Goal: Task Accomplishment & Management: Use online tool/utility

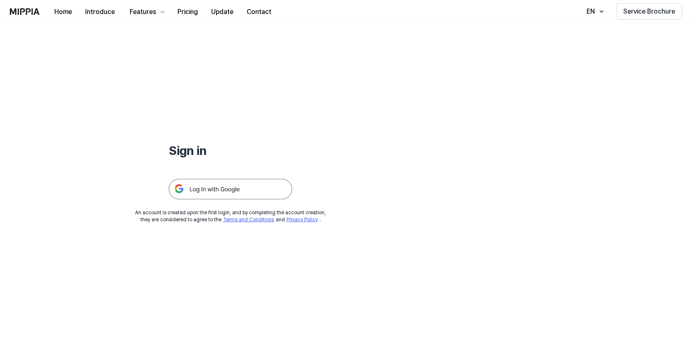
click at [218, 187] on img at bounding box center [231, 189] width 124 height 21
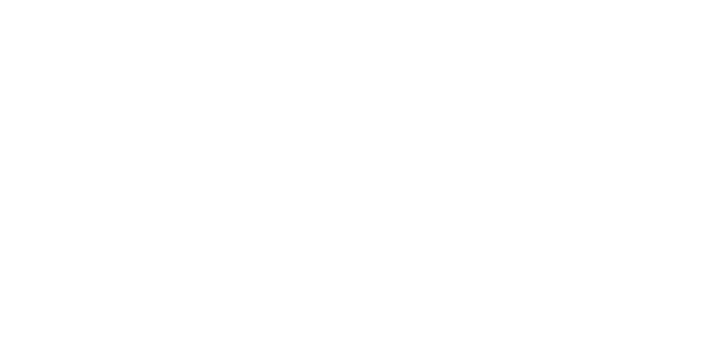
click at [206, 0] on html at bounding box center [351, 0] width 703 height 0
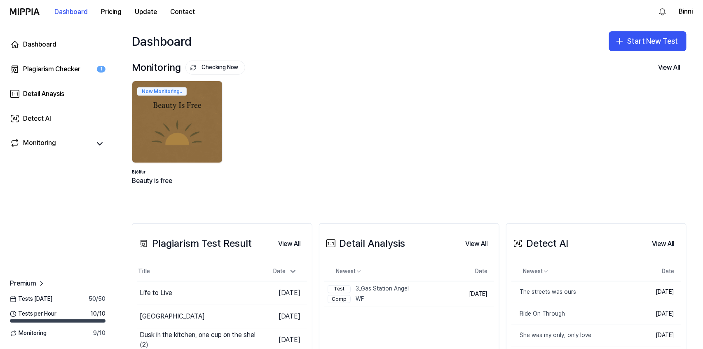
click at [266, 163] on div "Now Monitoring.. Bjólfur Beauty is free" at bounding box center [402, 140] width 554 height 118
click at [44, 286] on icon at bounding box center [41, 283] width 8 height 8
click at [672, 65] on button "View All" at bounding box center [668, 67] width 35 height 16
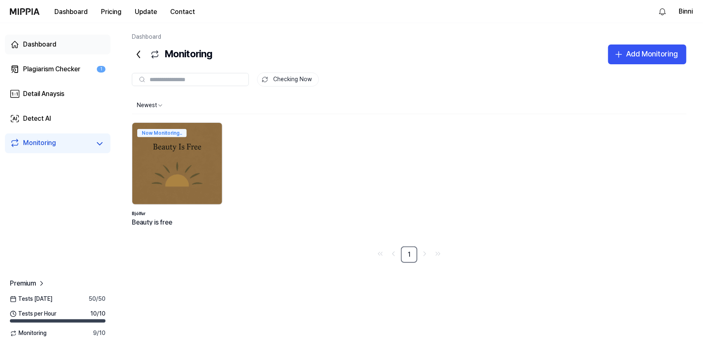
click at [42, 48] on div "Dashboard" at bounding box center [39, 45] width 33 height 10
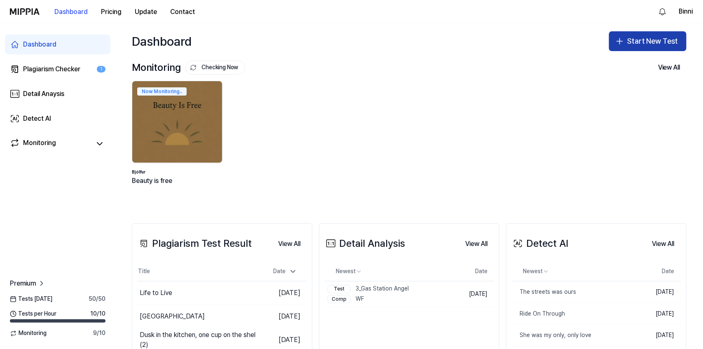
click at [638, 36] on button "Start New Test" at bounding box center [647, 41] width 77 height 20
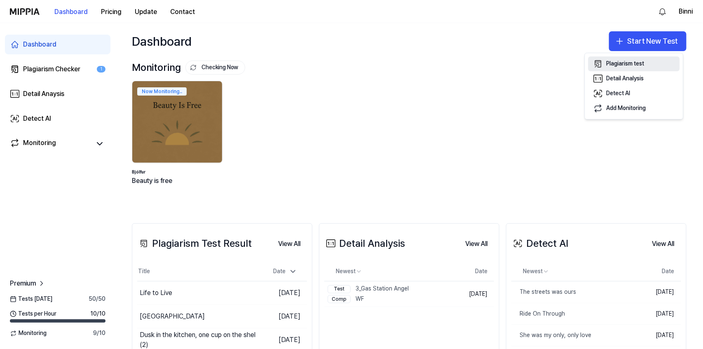
click at [630, 65] on div "Plagiarism test" at bounding box center [625, 64] width 38 height 8
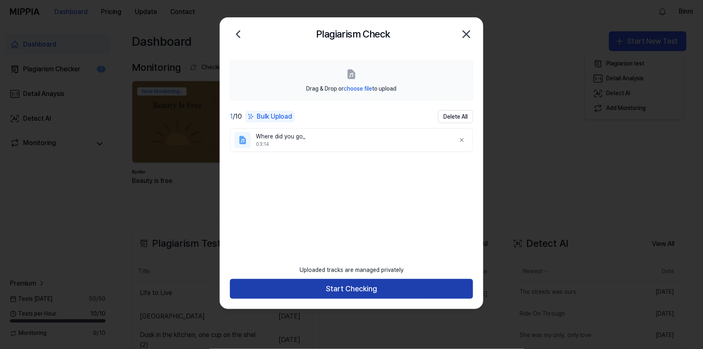
click at [381, 293] on button "Start Checking" at bounding box center [351, 289] width 243 height 20
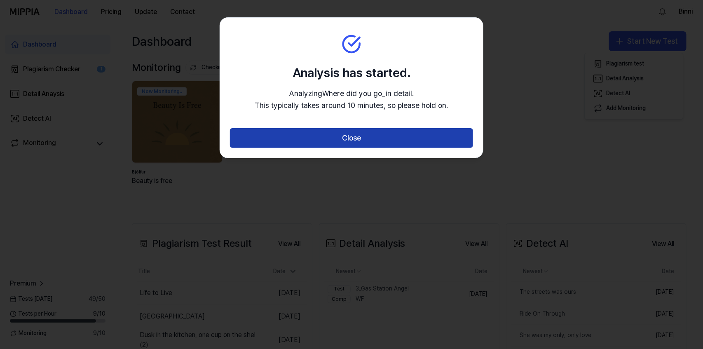
click at [368, 138] on button "Close" at bounding box center [351, 138] width 243 height 20
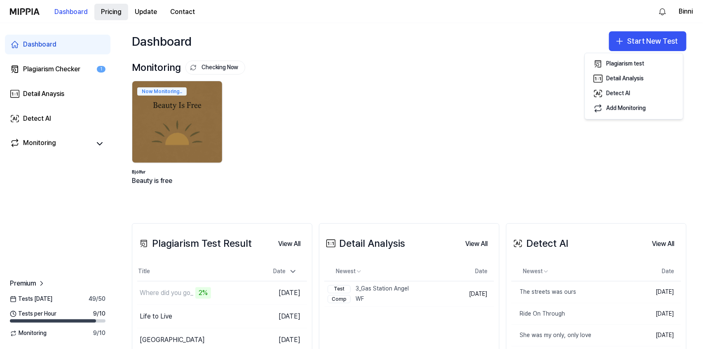
click at [110, 14] on 버튼 "Pricing" at bounding box center [111, 12] width 34 height 16
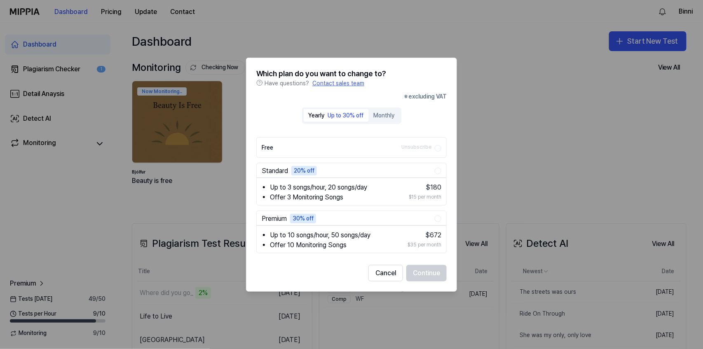
click at [474, 43] on div at bounding box center [351, 174] width 703 height 349
click at [489, 109] on div at bounding box center [351, 174] width 703 height 349
click at [391, 273] on button "Cancel" at bounding box center [385, 273] width 35 height 16
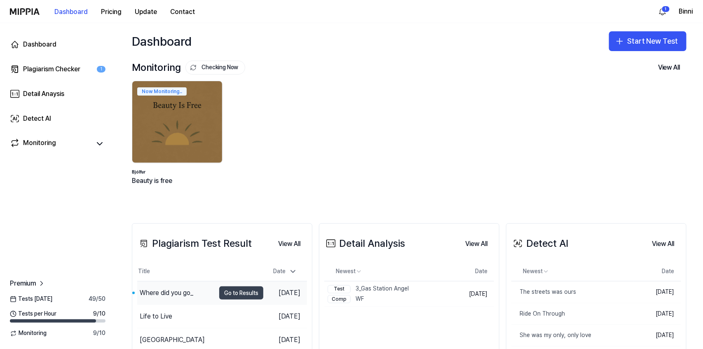
click at [227, 294] on button "Go to Results" at bounding box center [241, 292] width 44 height 13
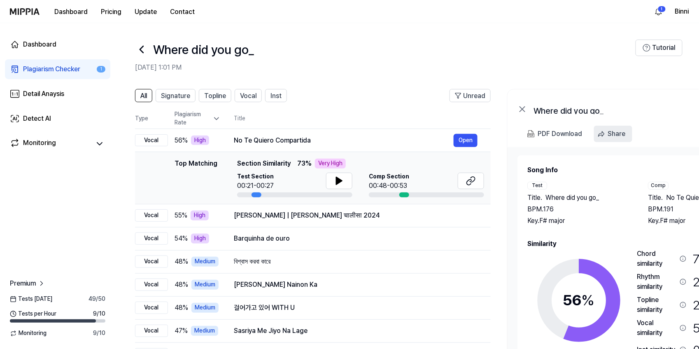
click at [607, 132] on button "Share" at bounding box center [613, 134] width 38 height 16
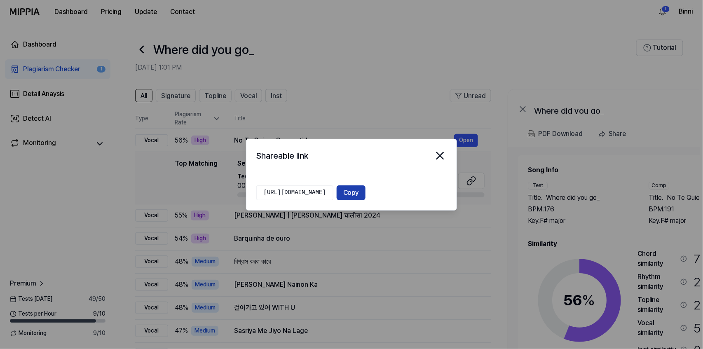
click at [365, 193] on button "Copy" at bounding box center [350, 192] width 29 height 15
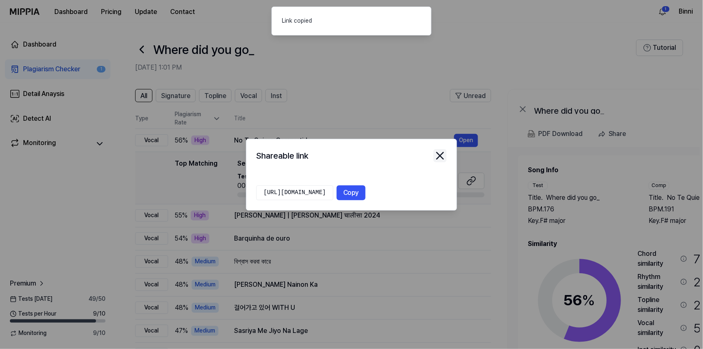
click at [444, 151] on icon "close modal" at bounding box center [439, 155] width 13 height 13
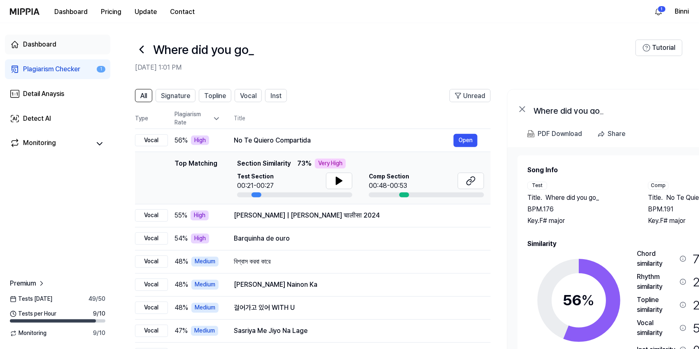
click at [44, 41] on div "Dashboard" at bounding box center [39, 45] width 33 height 10
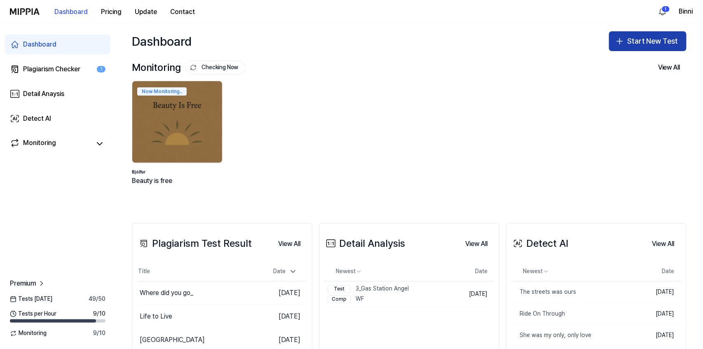
click at [638, 37] on button "Start New Test" at bounding box center [647, 41] width 77 height 20
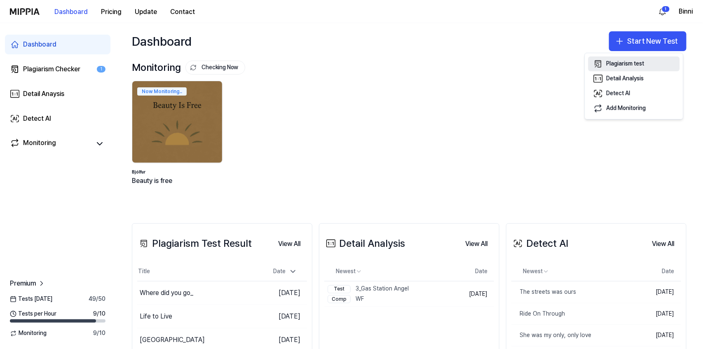
click at [629, 61] on div "Plagiarism test" at bounding box center [625, 64] width 38 height 8
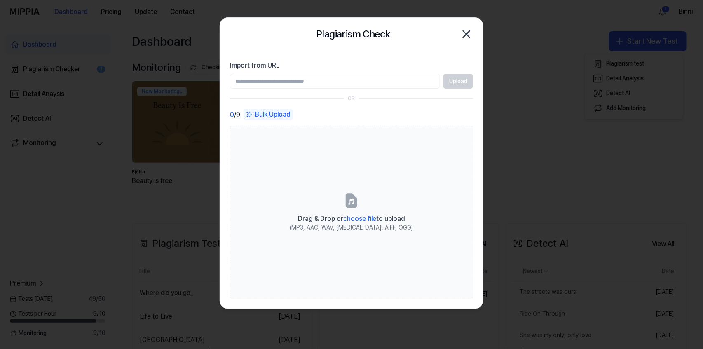
click at [468, 34] on icon "button" at bounding box center [466, 34] width 13 height 13
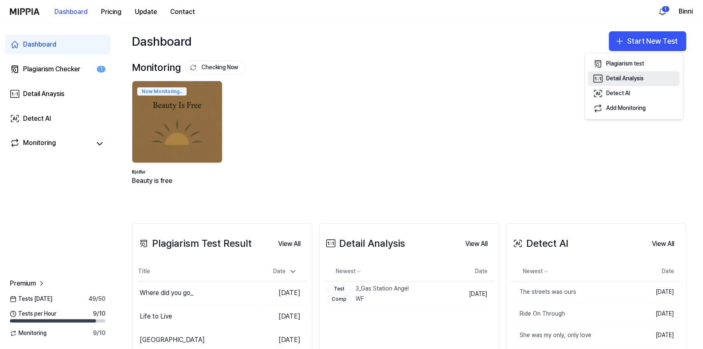
click at [623, 78] on div "Detail Analysis" at bounding box center [624, 79] width 37 height 8
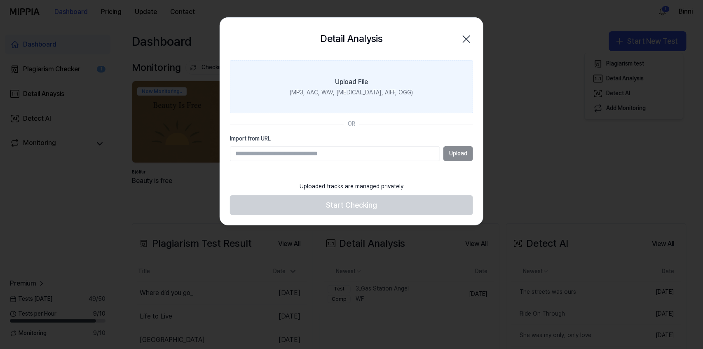
click at [375, 99] on label "Upload File (MP3, AAC, WAV, FLAC, AIFF, OGG)" at bounding box center [351, 87] width 243 height 54
click at [0, 0] on input "Upload File (MP3, AAC, WAV, FLAC, AIFF, OGG)" at bounding box center [0, 0] width 0 height 0
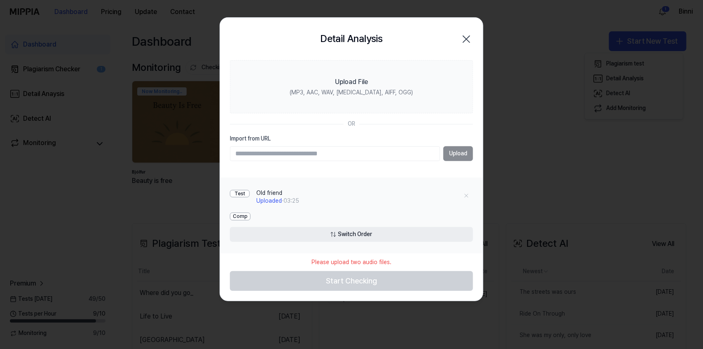
click at [463, 38] on icon "button" at bounding box center [466, 39] width 13 height 13
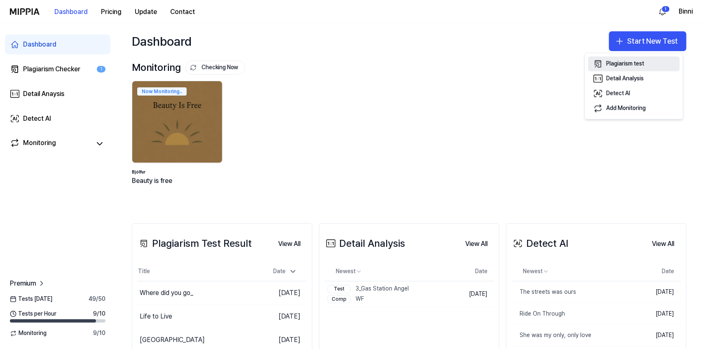
click at [625, 63] on div "Plagiarism test" at bounding box center [625, 64] width 38 height 8
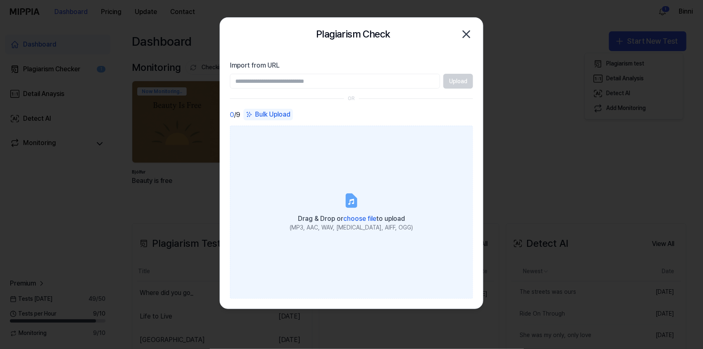
click at [353, 199] on icon at bounding box center [351, 202] width 6 height 6
click at [0, 0] on input "Drag & Drop or choose file to upload (MP3, AAC, WAV, FLAC, AIFF, OGG)" at bounding box center [0, 0] width 0 height 0
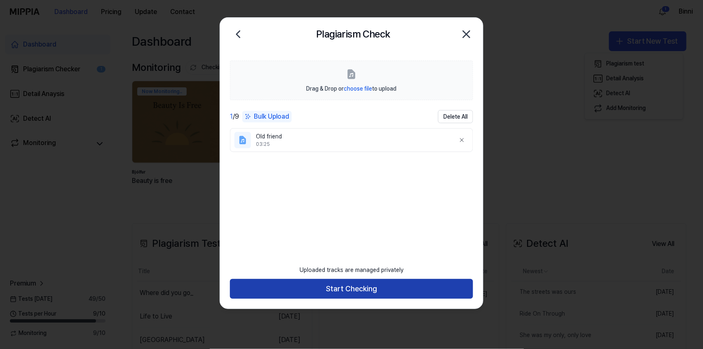
click at [358, 290] on button "Start Checking" at bounding box center [351, 289] width 243 height 20
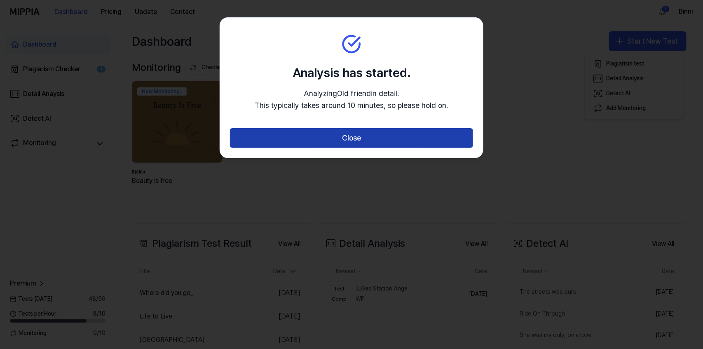
click at [378, 140] on button "Close" at bounding box center [351, 138] width 243 height 20
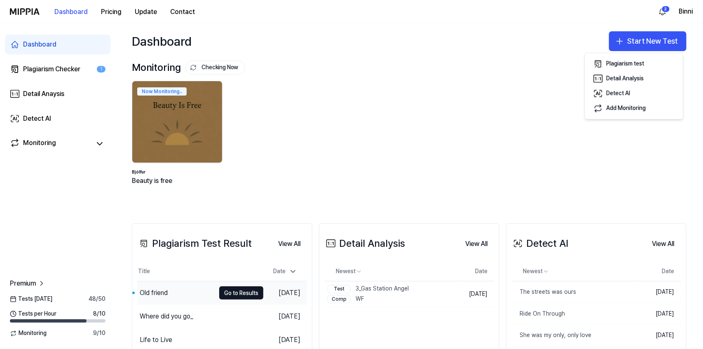
click at [159, 294] on div "Old friend" at bounding box center [154, 293] width 28 height 10
